Goal: Transaction & Acquisition: Purchase product/service

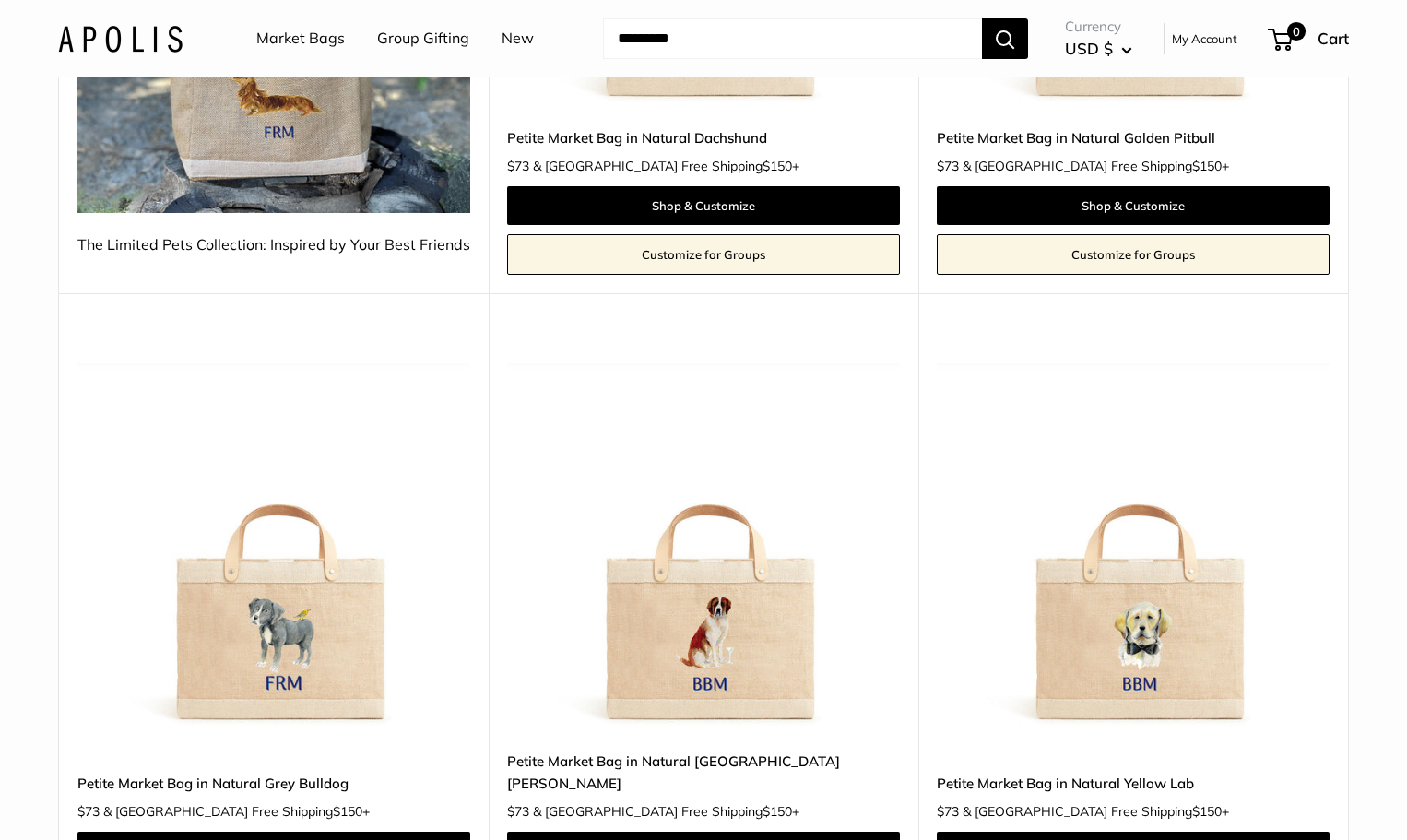
scroll to position [645, 0]
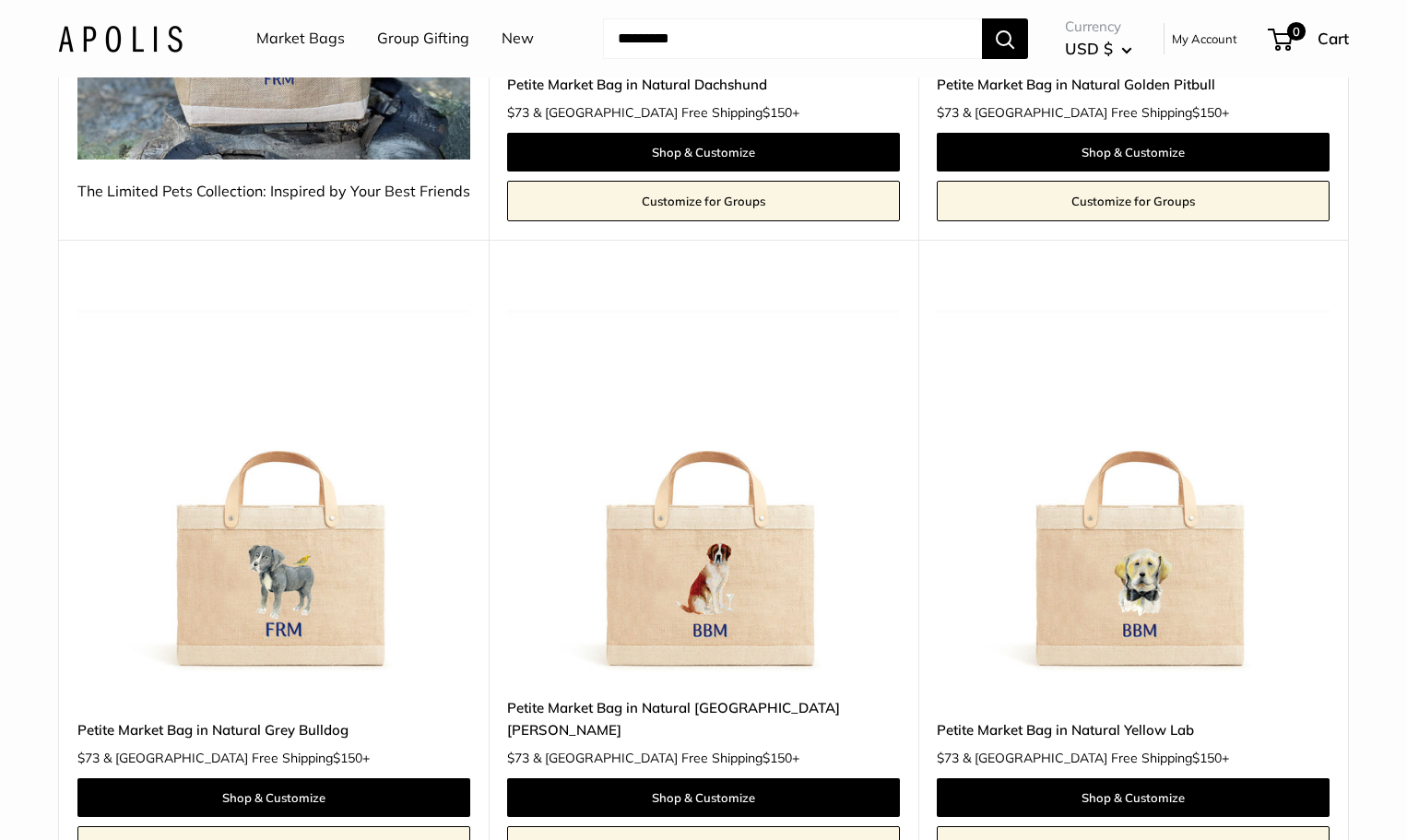
click at [0, 0] on img at bounding box center [0, 0] width 0 height 0
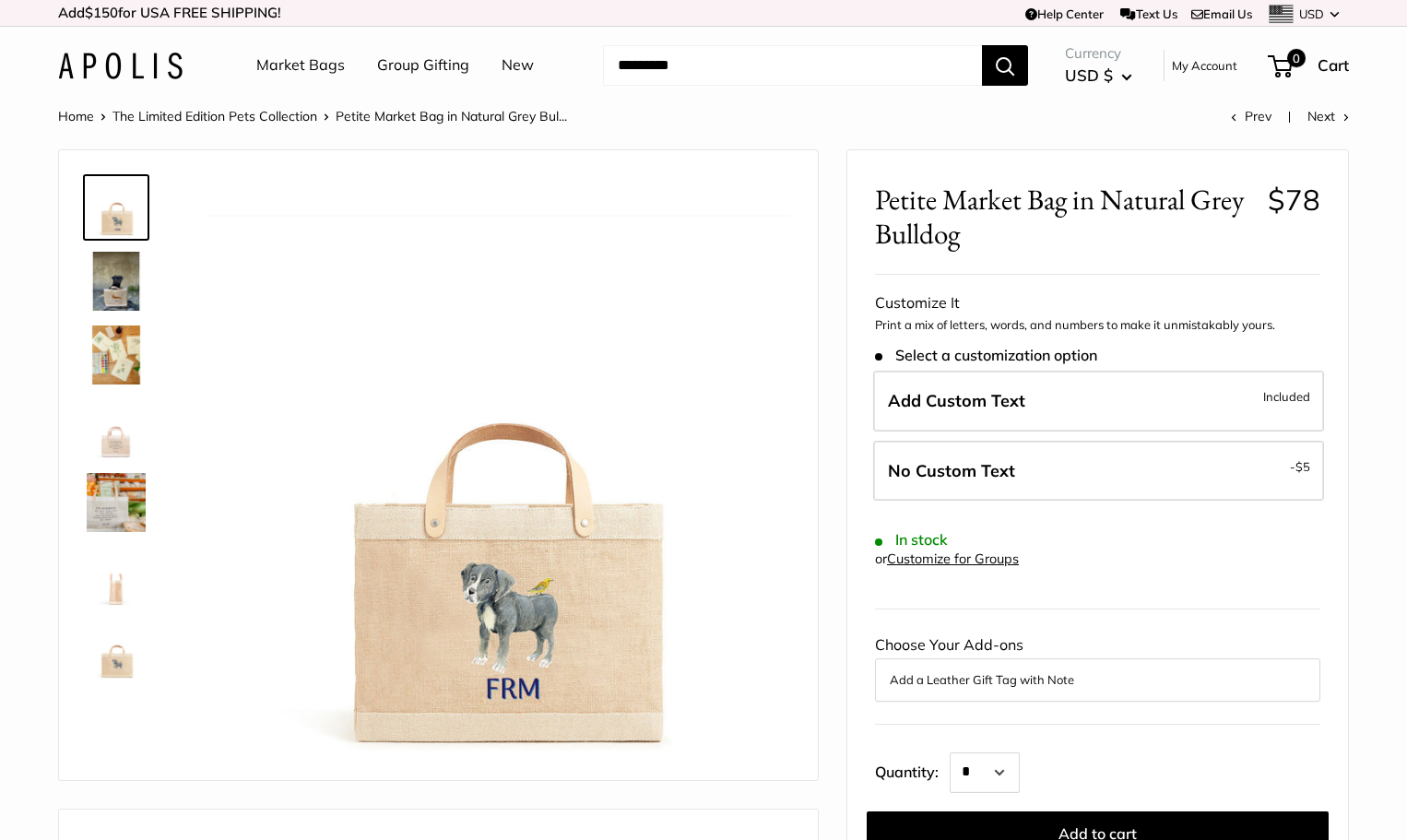
click at [135, 429] on img at bounding box center [116, 429] width 59 height 59
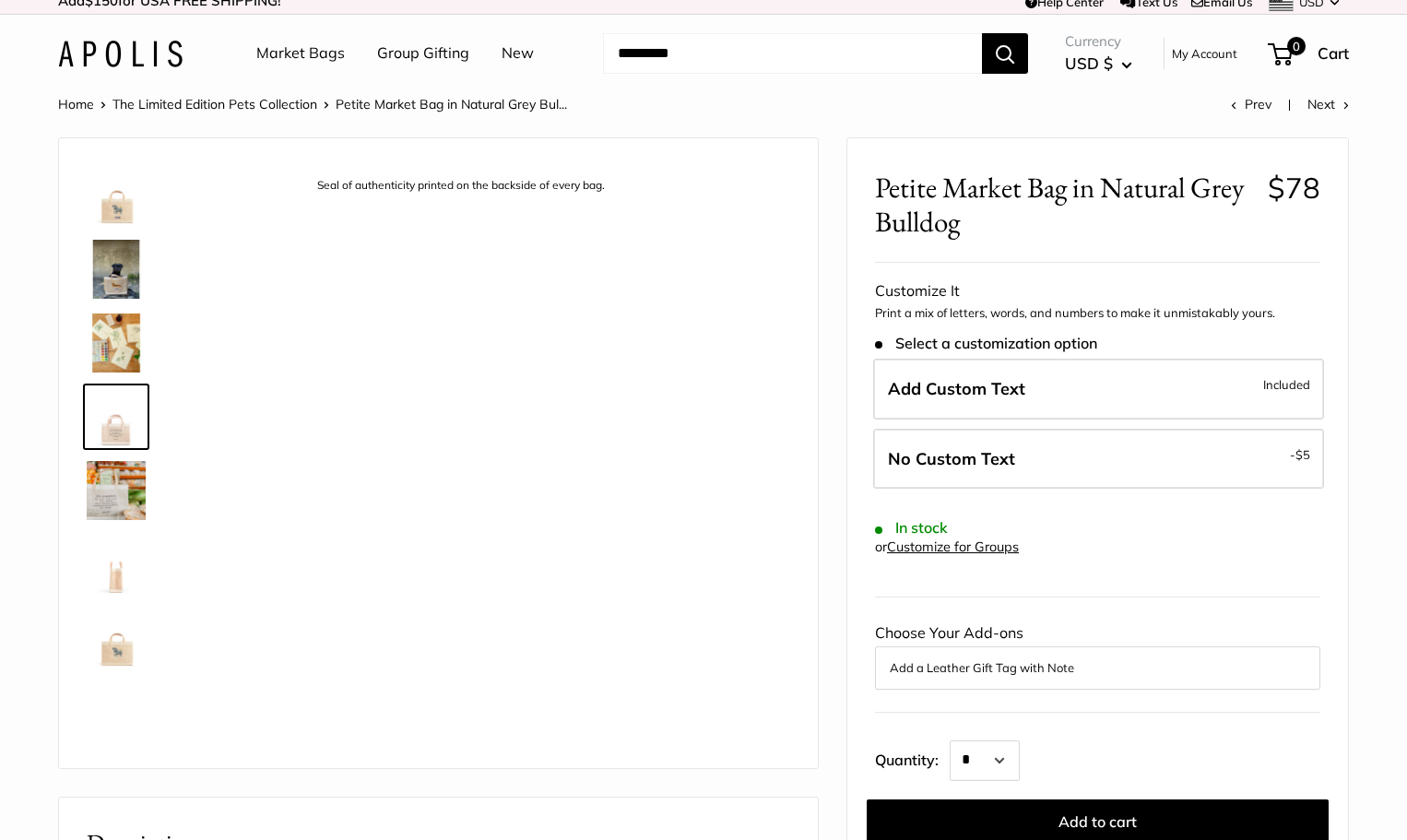
scroll to position [93, 0]
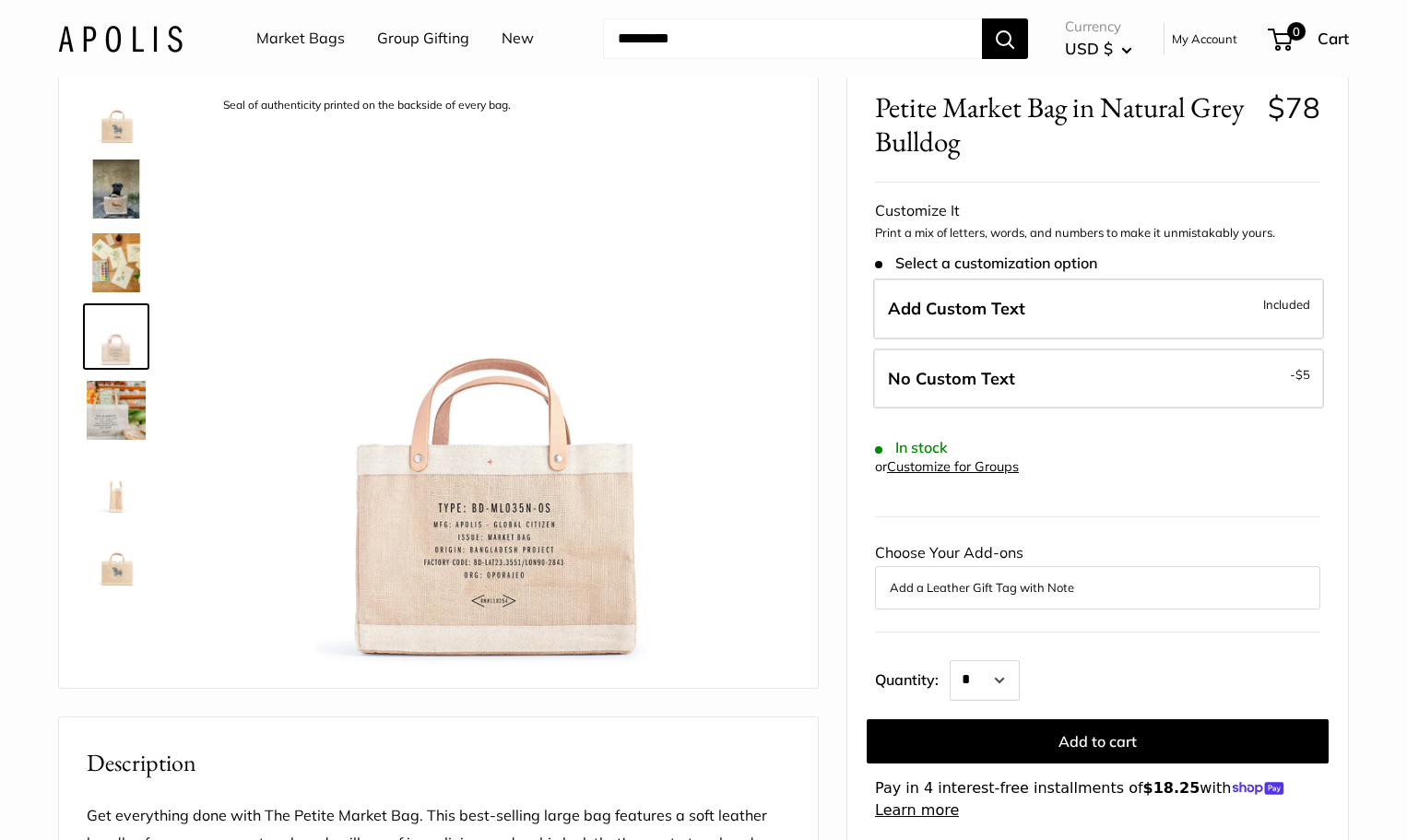
click at [127, 372] on div at bounding box center [123, 336] width 89 height 523
click at [137, 259] on img at bounding box center [116, 262] width 59 height 59
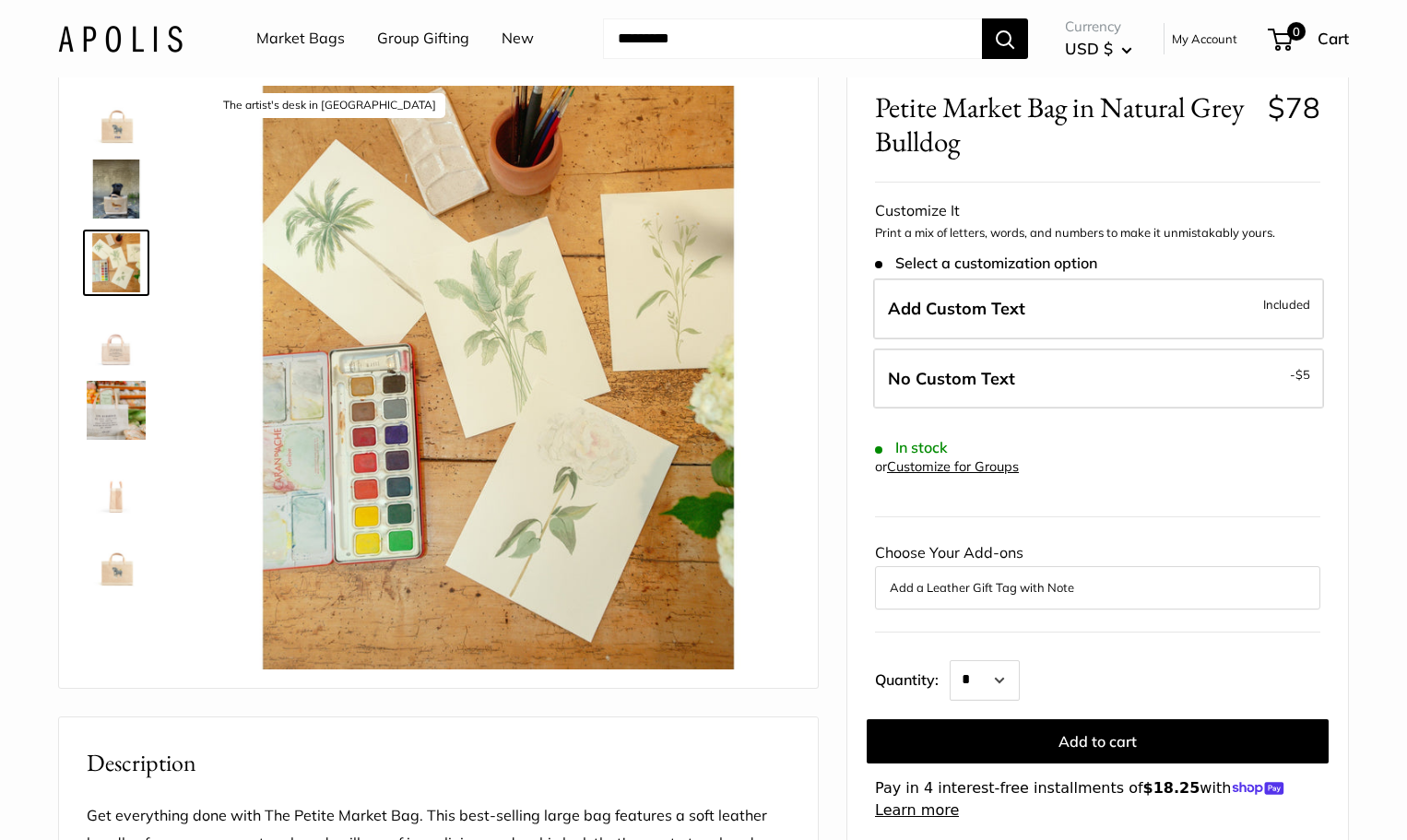
click at [119, 206] on img at bounding box center [116, 189] width 59 height 59
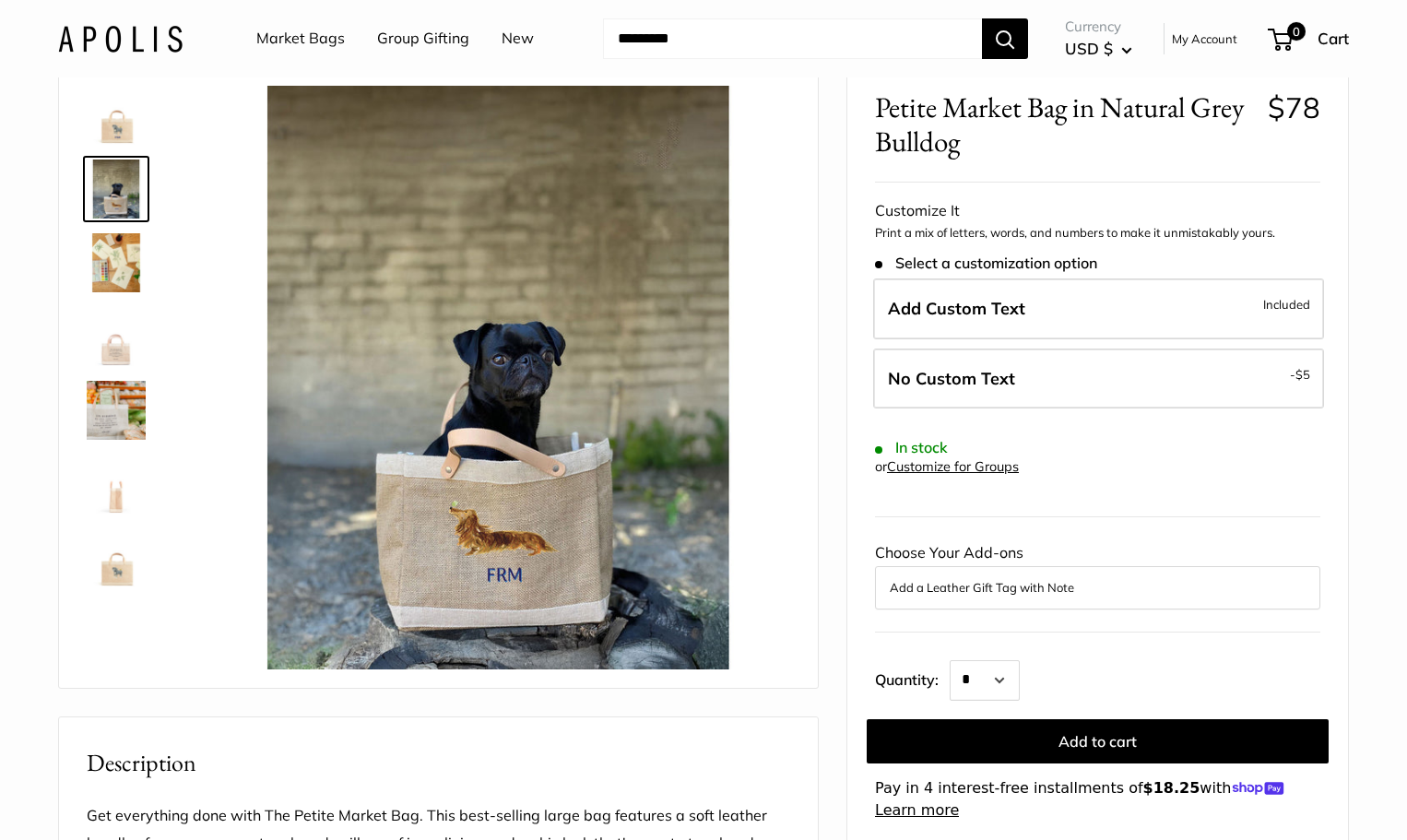
click at [115, 168] on img at bounding box center [116, 189] width 59 height 59
click at [117, 134] on img at bounding box center [116, 115] width 59 height 59
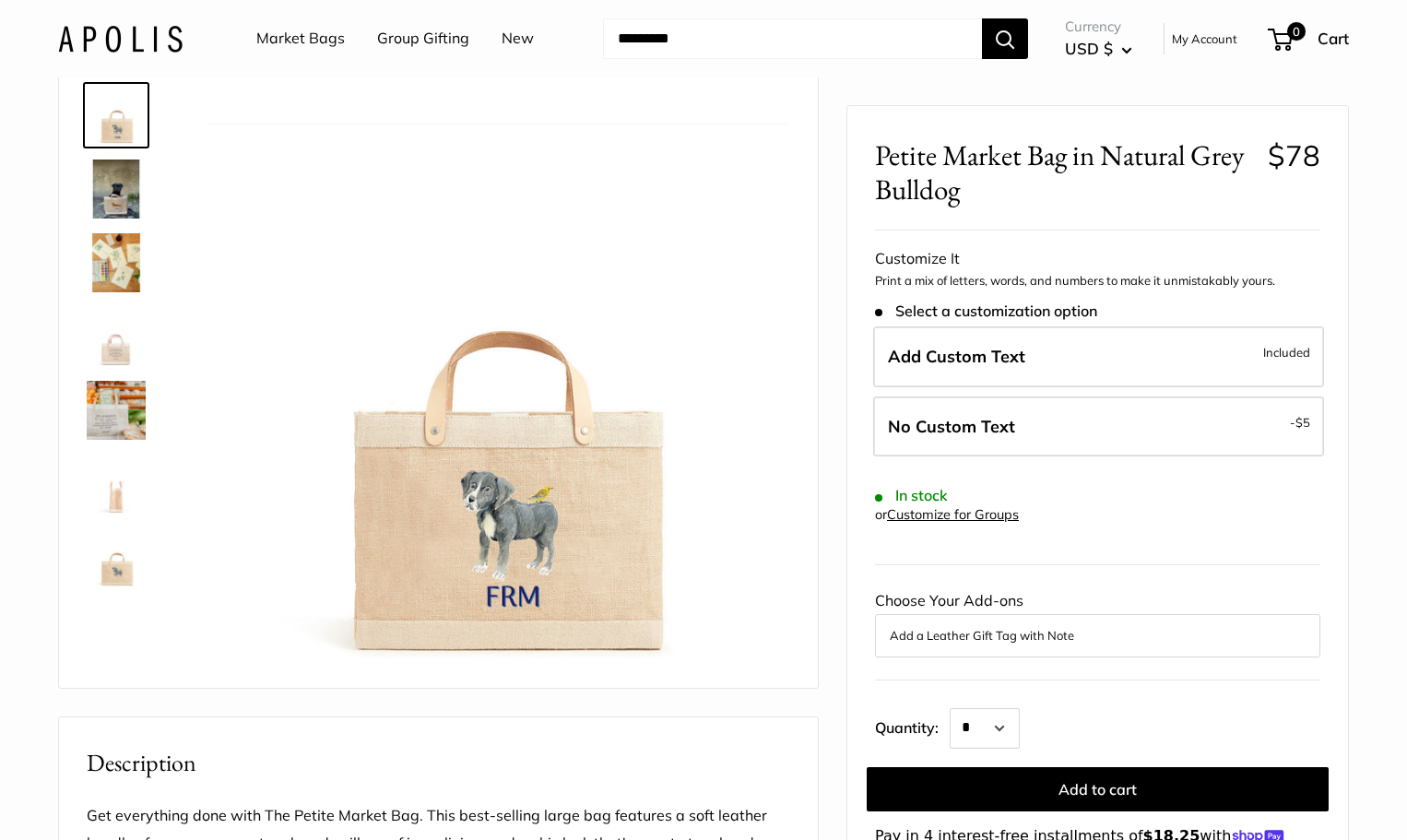
scroll to position [0, 0]
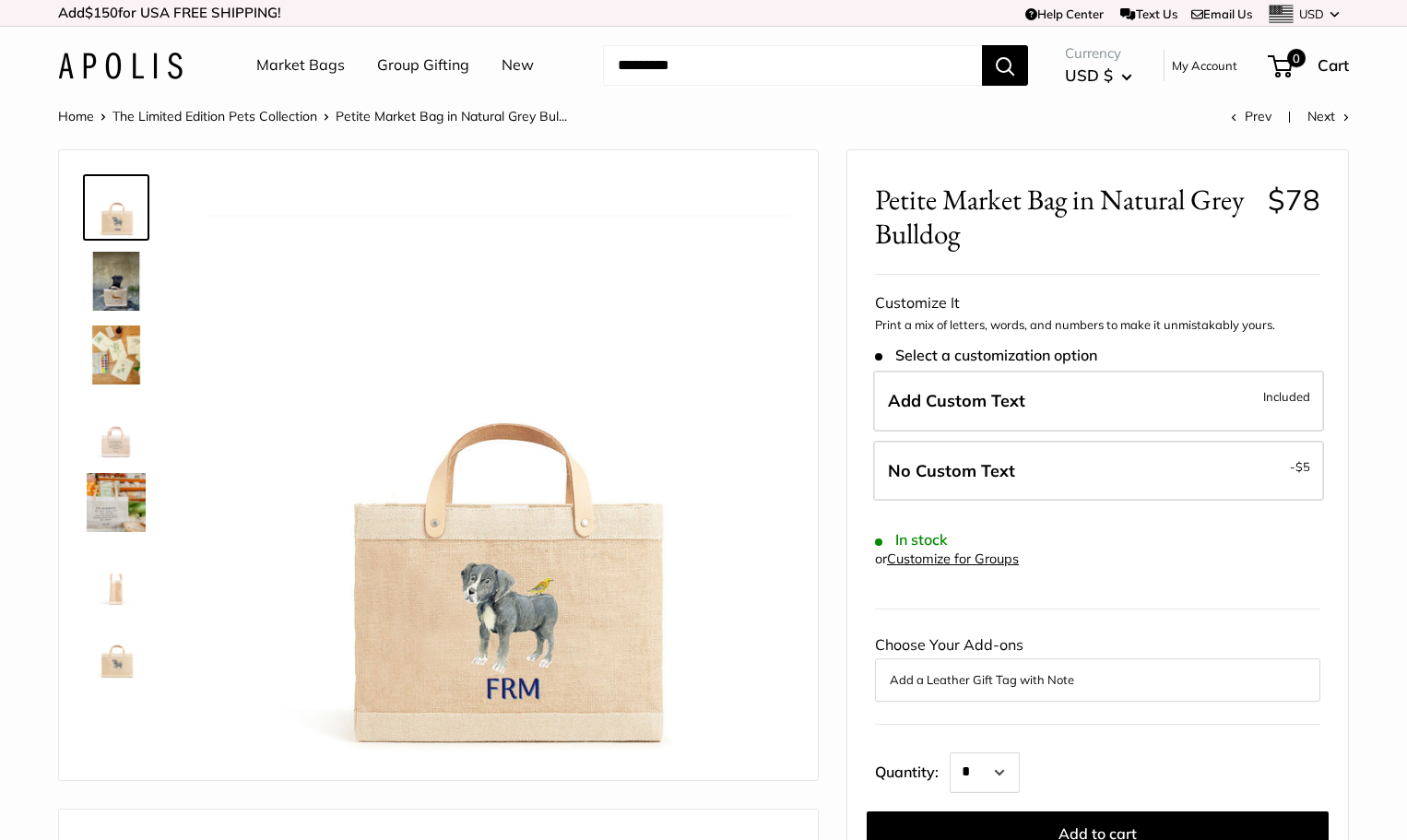
click at [294, 108] on link "The Limited Edition Pets Collection" at bounding box center [215, 116] width 205 height 17
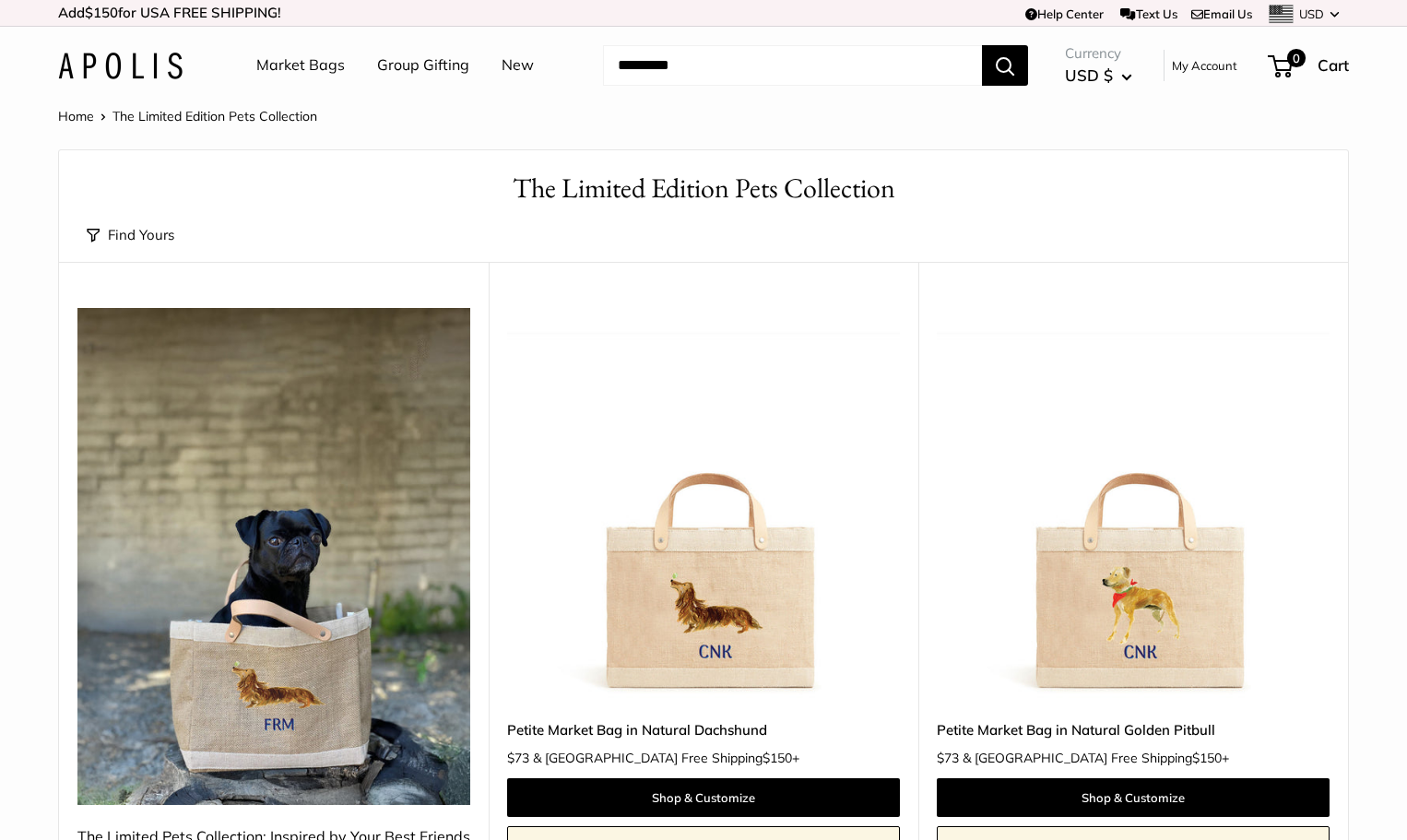
click at [144, 231] on button "Find Yours" at bounding box center [131, 235] width 88 height 25
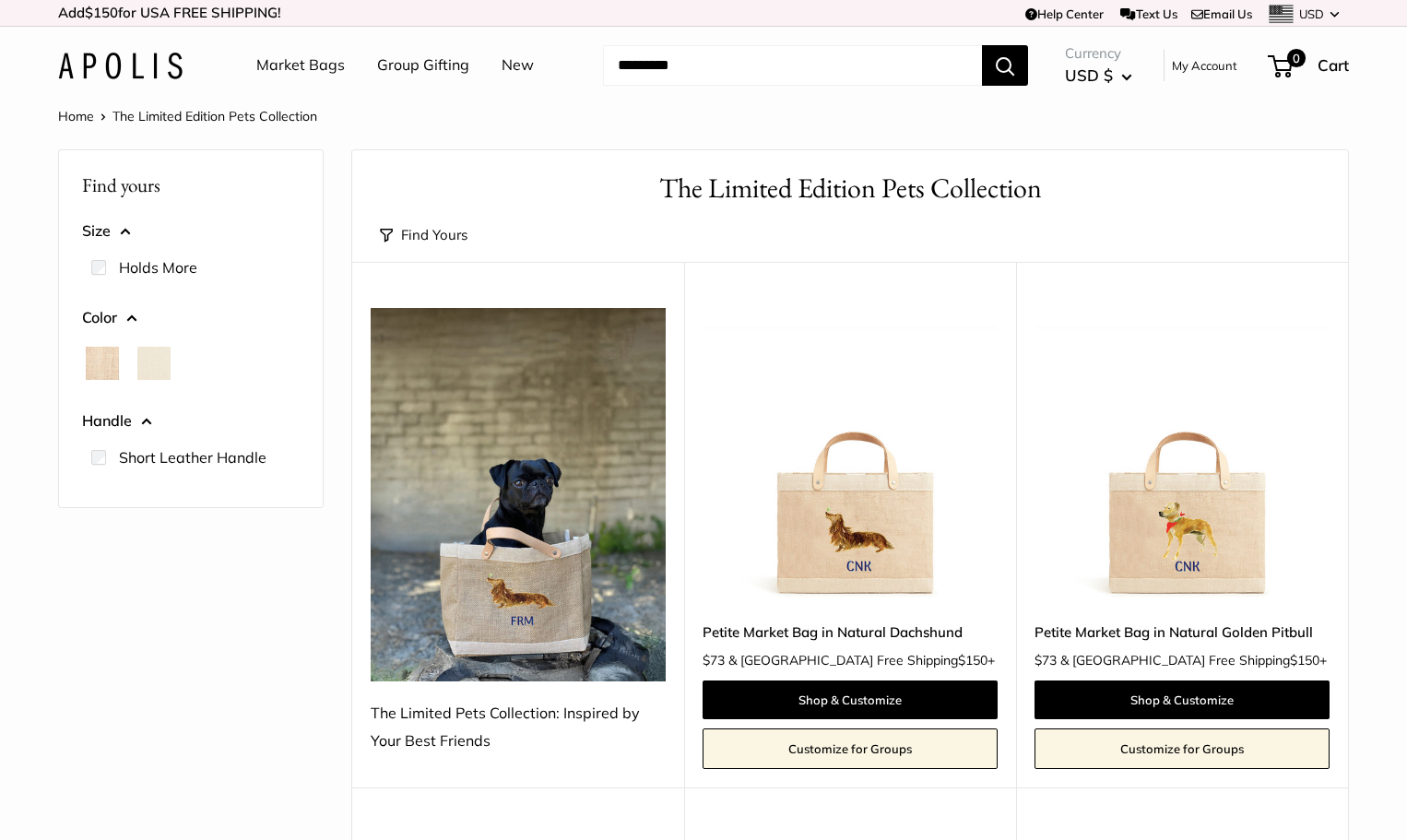
click at [60, 122] on link "Home" at bounding box center [76, 116] width 36 height 17
